Goal: Transaction & Acquisition: Purchase product/service

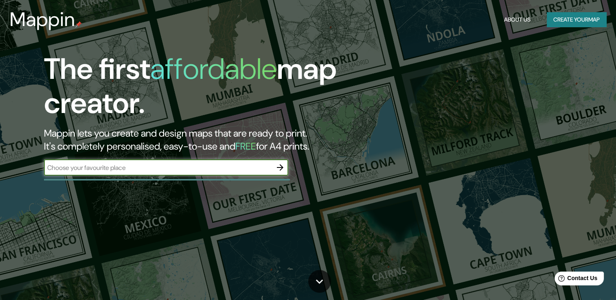
click at [580, 22] on button "Create your map" at bounding box center [576, 19] width 59 height 15
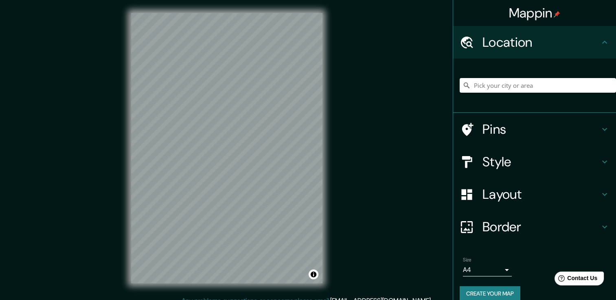
click at [338, 267] on div "Mappin Location Pins Style Layout Border Choose a border. Hint : you can make l…" at bounding box center [308, 154] width 616 height 309
click at [353, 284] on div "Mappin Location Pins Style Layout Border Choose a border. Hint : you can make l…" at bounding box center [308, 154] width 616 height 309
click at [500, 230] on h4 "Border" at bounding box center [540, 227] width 117 height 16
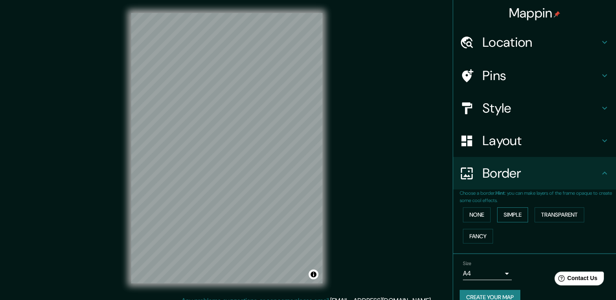
click at [507, 219] on button "Simple" at bounding box center [512, 215] width 31 height 15
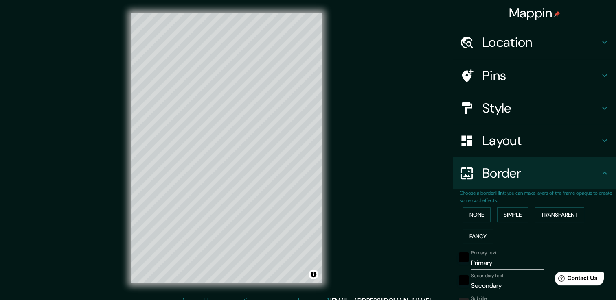
click at [461, 300] on html "Mappin Location Pins Style Layout Border Choose a border. Hint : you can make l…" at bounding box center [308, 150] width 616 height 300
click at [222, 0] on html "Mappin Location Pins Style Layout Border Choose a border. Hint : you can make l…" at bounding box center [308, 150] width 616 height 300
click at [119, 26] on div "© Mapbox © OpenStreetMap Improve this map" at bounding box center [226, 148] width 217 height 296
click at [111, 0] on html "Mappin Location Pins Style Layout Border Choose a border. Hint : you can make l…" at bounding box center [308, 150] width 616 height 300
click at [116, 38] on div "Mappin Location Pins Style Layout Border Choose a border. Hint : you can make l…" at bounding box center [308, 154] width 616 height 309
